Goal: Information Seeking & Learning: Find specific fact

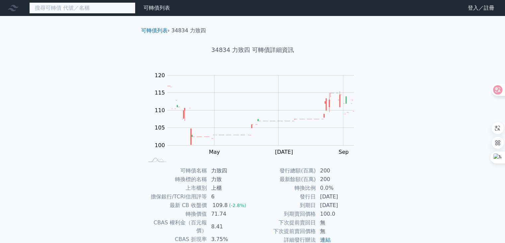
click at [52, 6] on input at bounding box center [82, 7] width 106 height 11
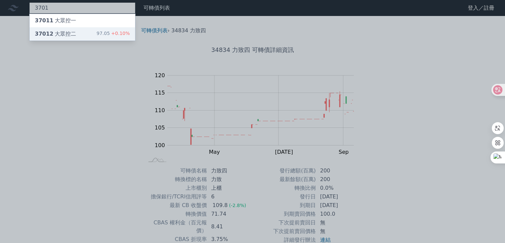
type input "3701"
click at [75, 30] on div "37012 大眾控二 97.05 +0.10%" at bounding box center [83, 33] width 106 height 13
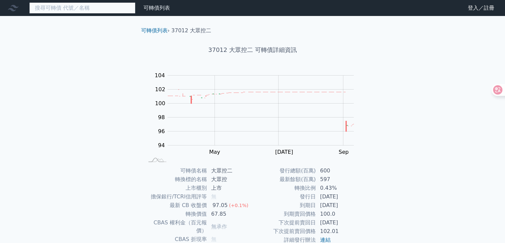
click at [81, 10] on input at bounding box center [82, 7] width 106 height 11
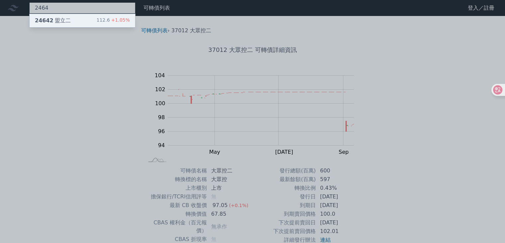
type input "2464"
click at [82, 26] on div "24642 盟立二 112.6 +1.05%" at bounding box center [83, 20] width 106 height 13
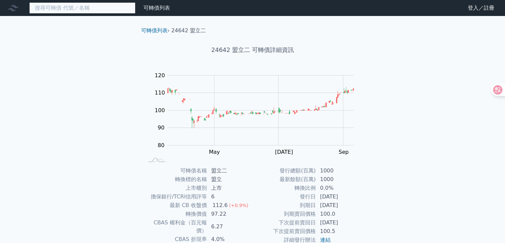
click at [92, 7] on input at bounding box center [82, 7] width 106 height 11
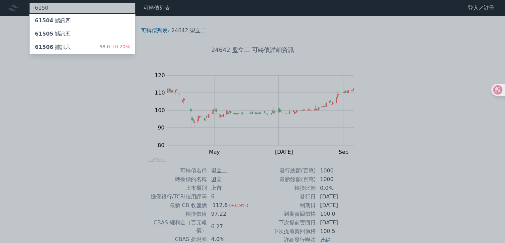
type input "6150"
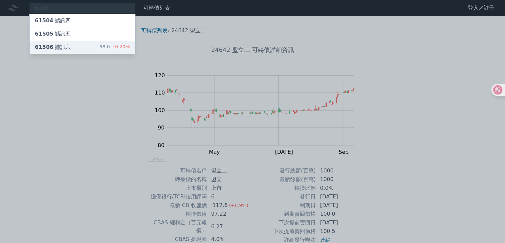
click at [80, 44] on div "61506 撼訊六 98.0 +0.20%" at bounding box center [83, 47] width 106 height 13
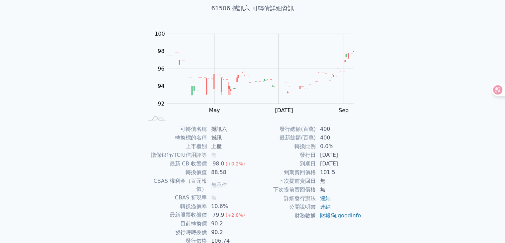
scroll to position [65, 0]
